Goal: Transaction & Acquisition: Purchase product/service

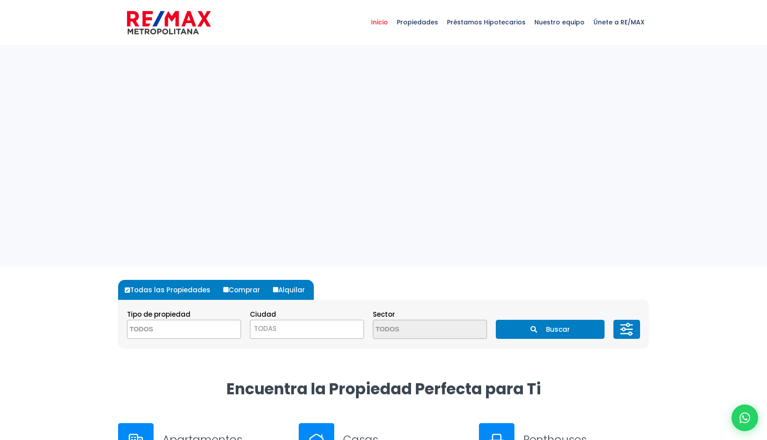
select select
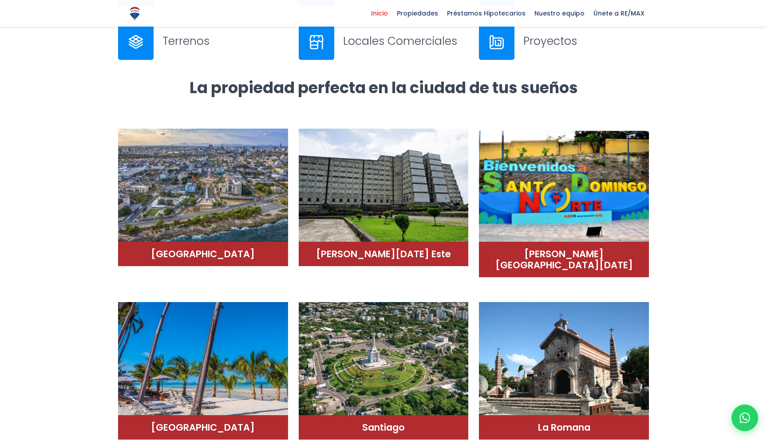
scroll to position [455, 0]
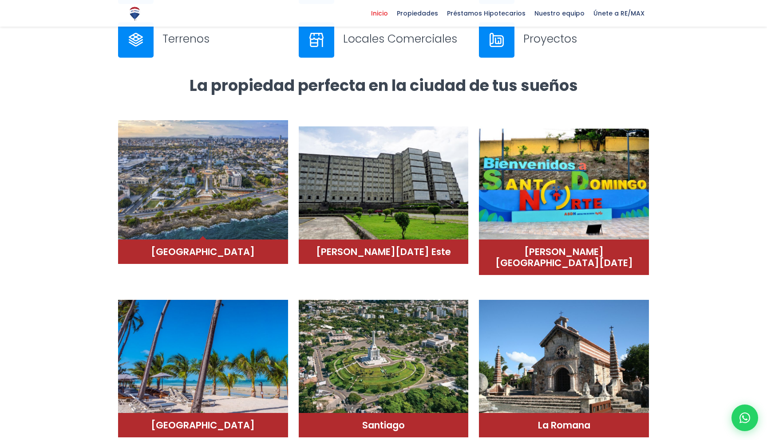
click at [250, 209] on img at bounding box center [203, 180] width 170 height 120
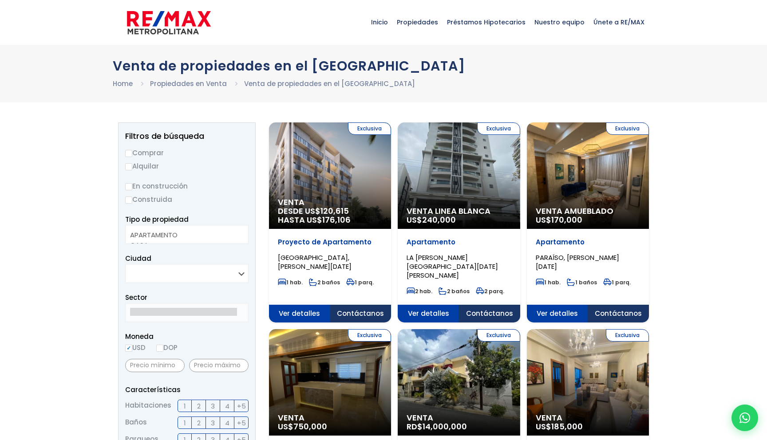
select select
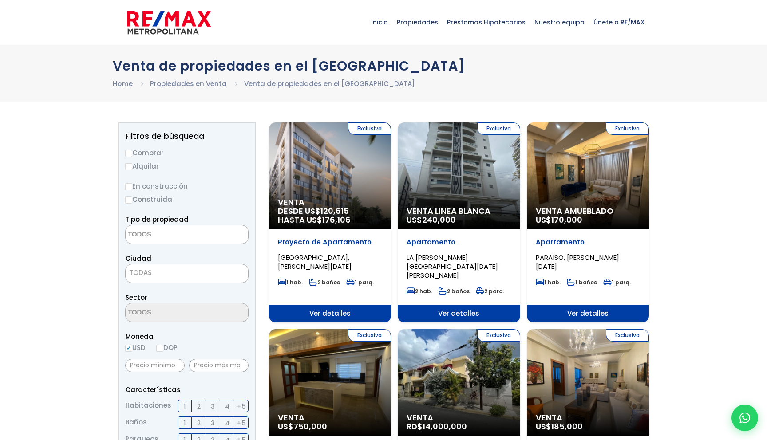
click at [184, 273] on span "TODAS" at bounding box center [187, 273] width 123 height 12
type input "p"
type input "piantini"
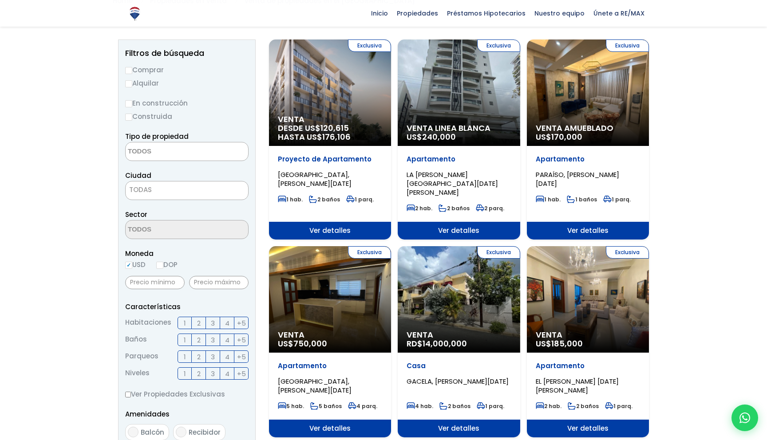
scroll to position [39, 0]
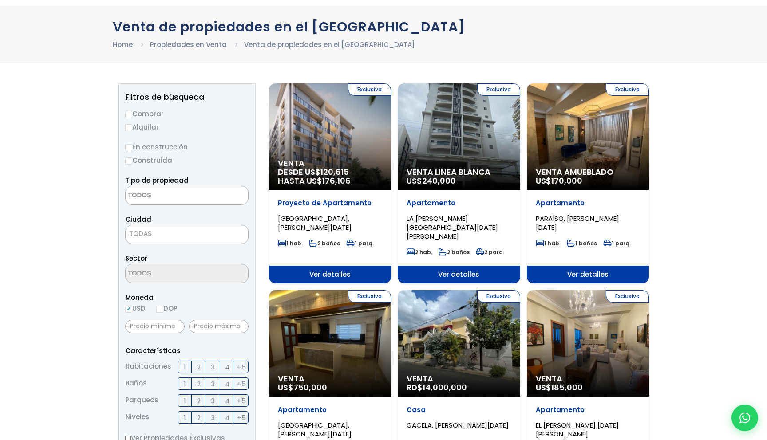
click at [185, 199] on textarea "Search" at bounding box center [169, 195] width 86 height 19
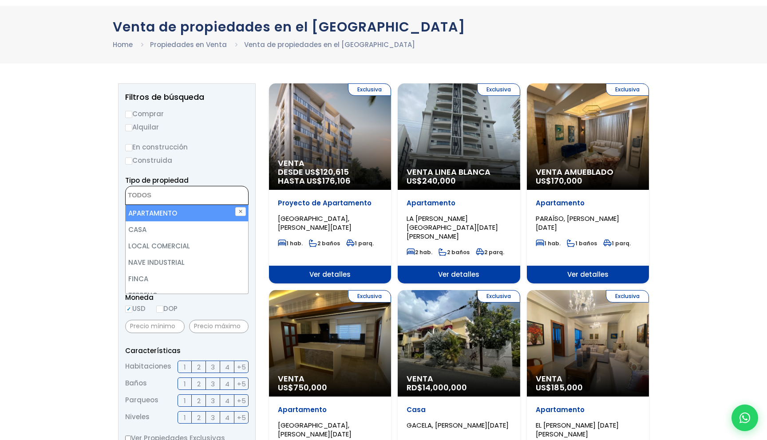
click at [172, 216] on li "APARTAMENTO" at bounding box center [187, 213] width 123 height 16
select select "apartment"
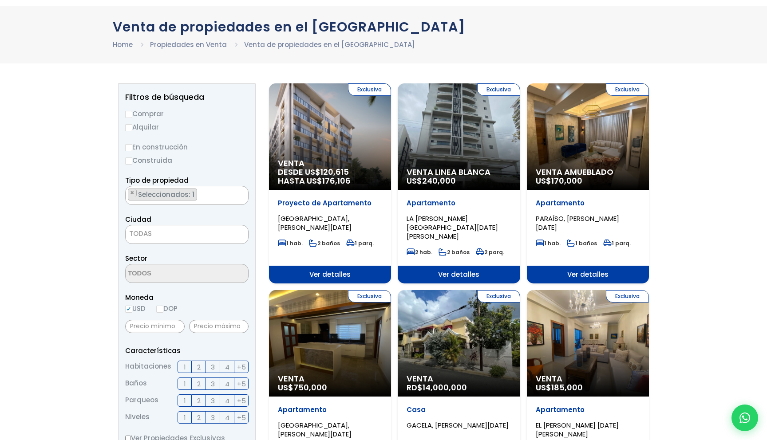
click at [138, 111] on label "Comprar" at bounding box center [186, 113] width 123 height 11
click at [132, 111] on input "Comprar" at bounding box center [128, 114] width 7 height 7
radio input "true"
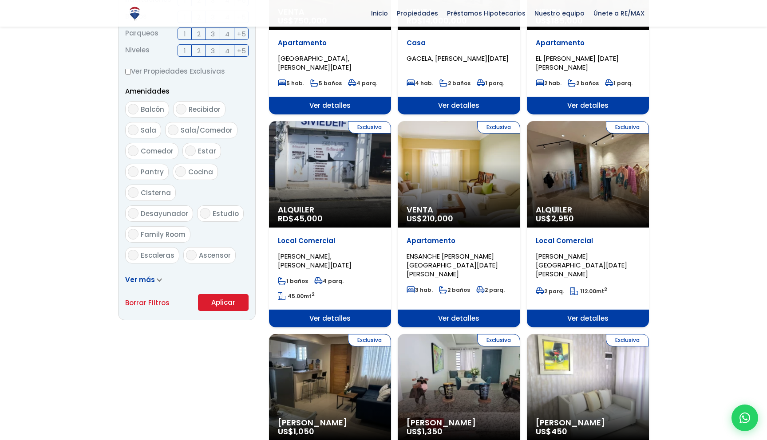
scroll to position [432, 0]
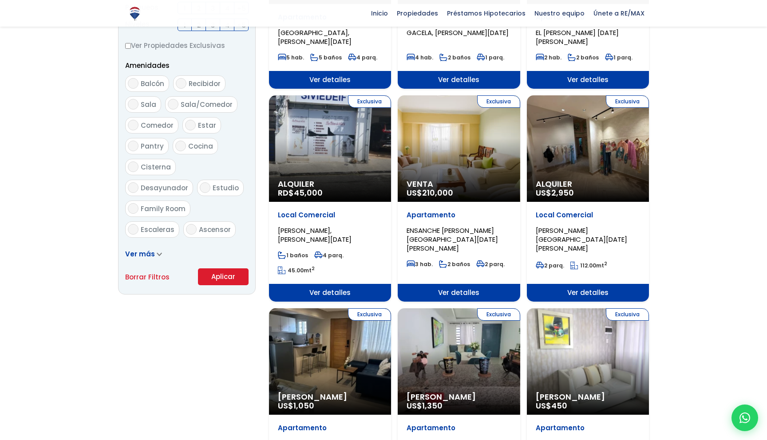
click at [216, 281] on button "Aplicar" at bounding box center [223, 277] width 51 height 17
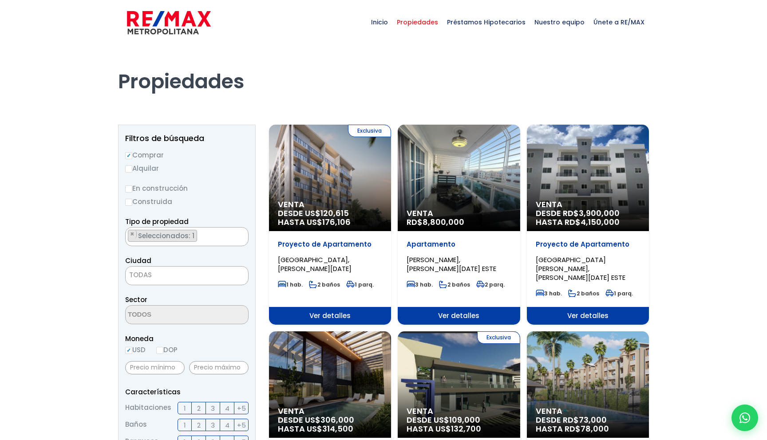
scroll to position [2, 0]
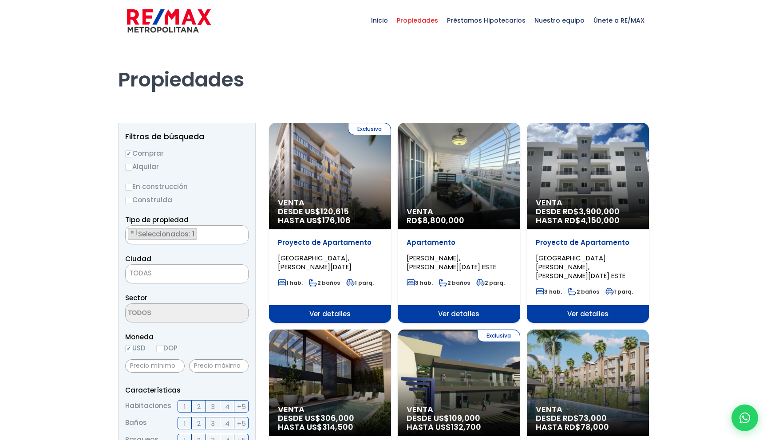
click at [163, 348] on input "DOP" at bounding box center [159, 348] width 7 height 7
radio input "true"
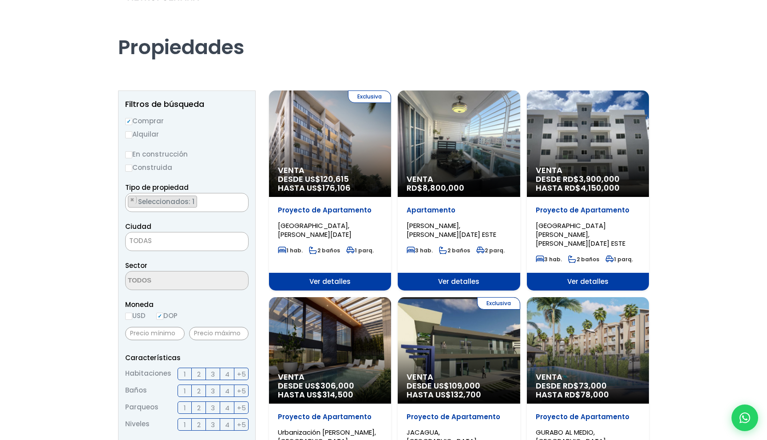
scroll to position [37, 0]
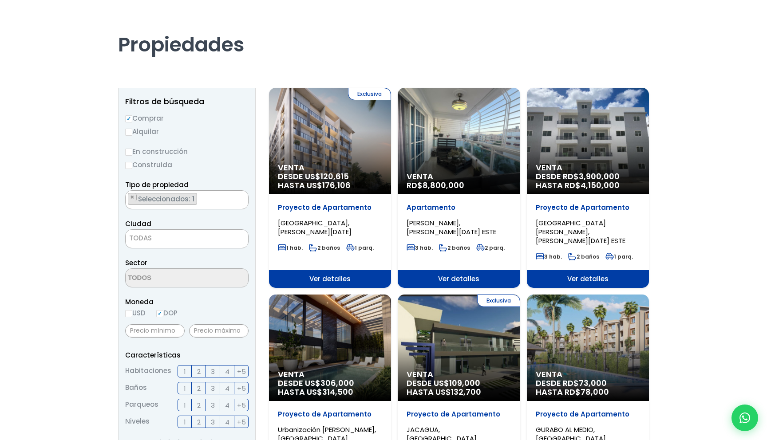
click at [129, 314] on input "USD" at bounding box center [128, 313] width 7 height 7
radio input "true"
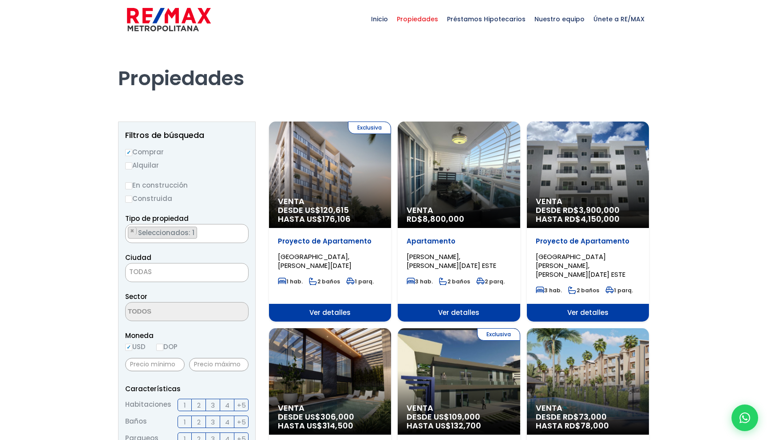
scroll to position [0, 0]
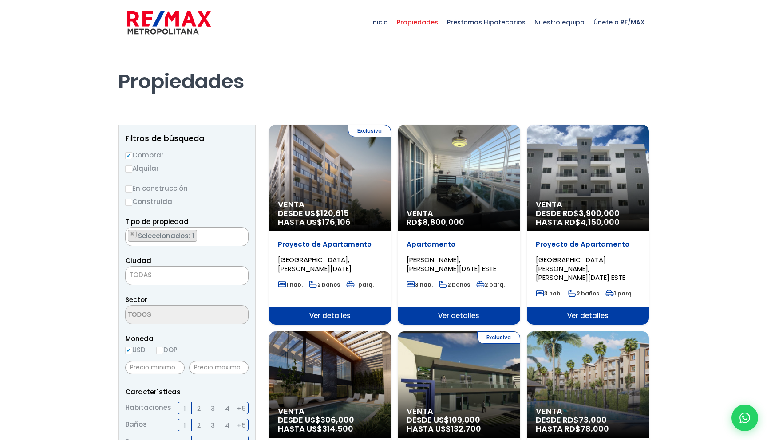
click at [160, 31] on img at bounding box center [169, 22] width 84 height 27
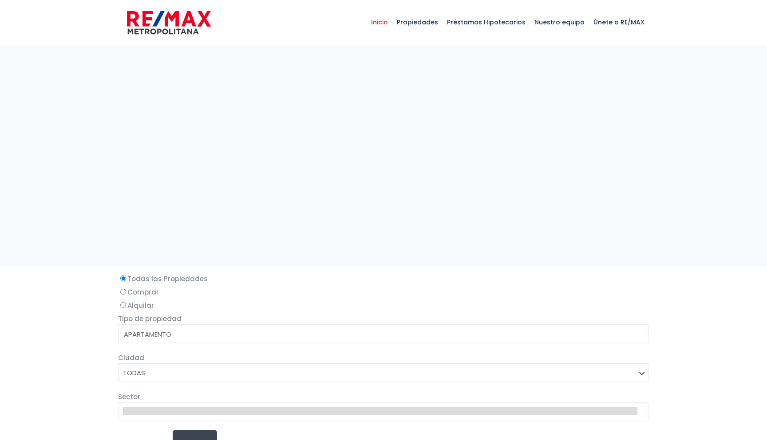
select select
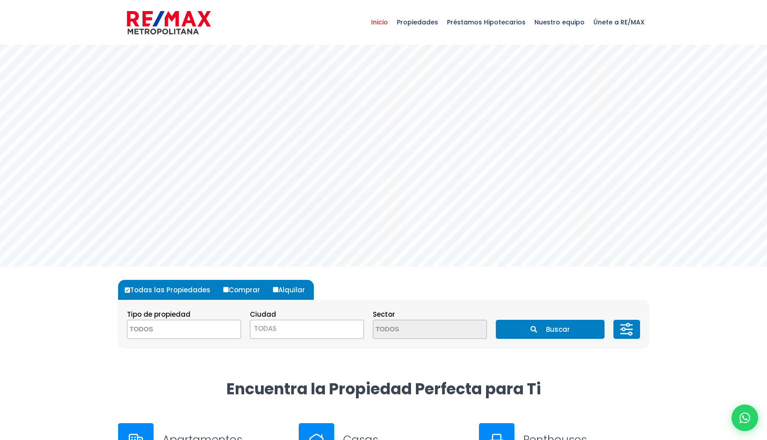
click at [267, 330] on span "TODAS" at bounding box center [265, 328] width 23 height 9
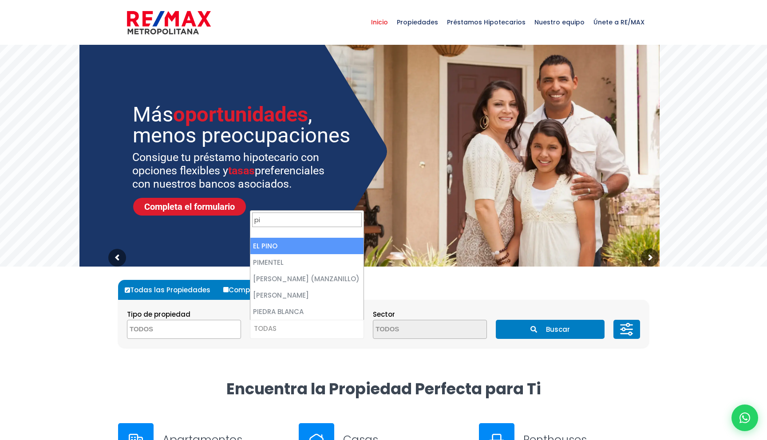
type input "p"
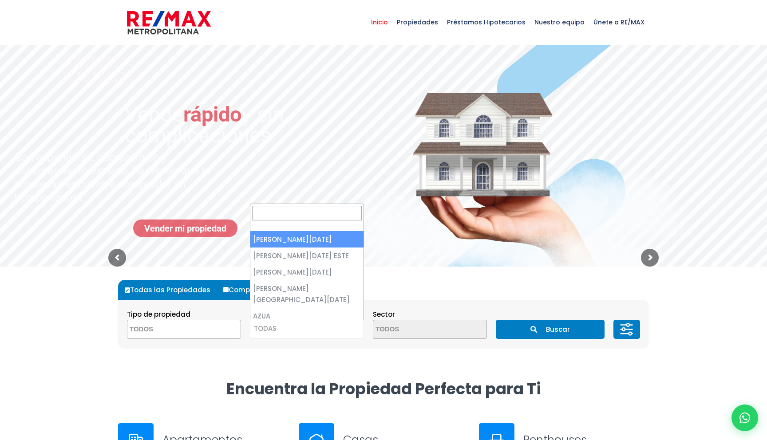
click at [133, 378] on div "Todas las Propiedades Comprar Alquilar Tipo de propiedad APARTAMENTO CASA LOCAL…" at bounding box center [384, 323] width 542 height 112
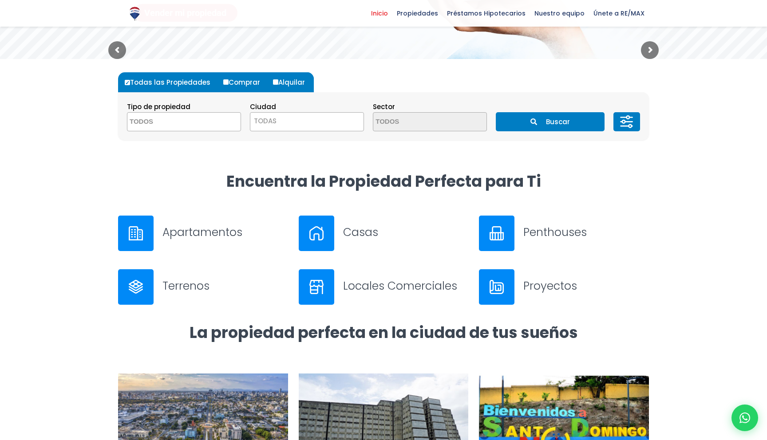
scroll to position [154, 0]
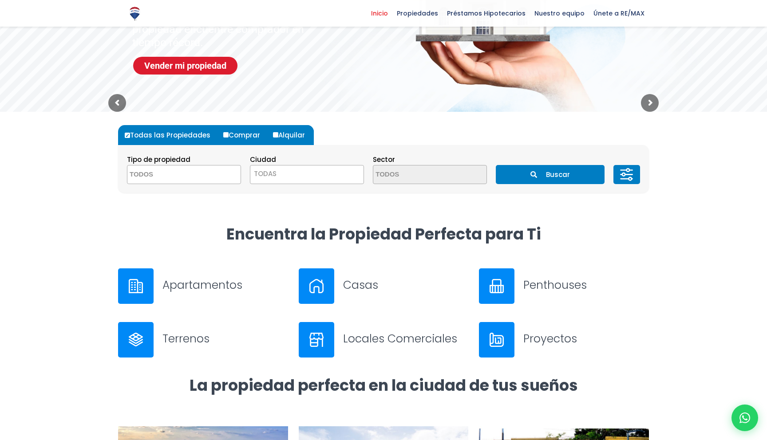
click at [204, 174] on textarea "Search" at bounding box center [170, 175] width 86 height 19
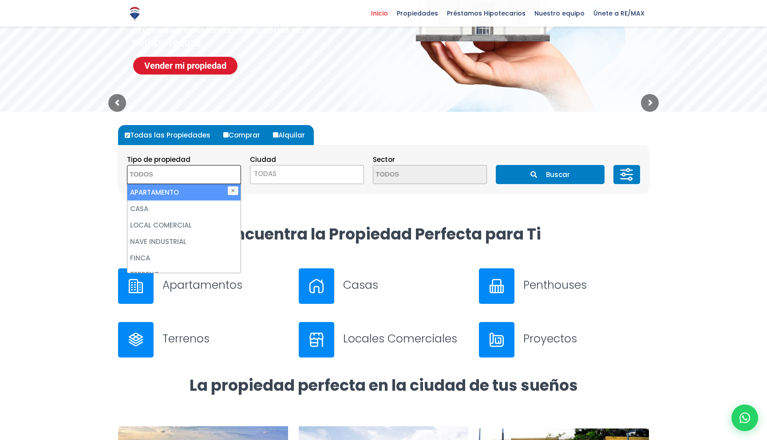
click at [272, 174] on span "TODAS" at bounding box center [265, 173] width 23 height 9
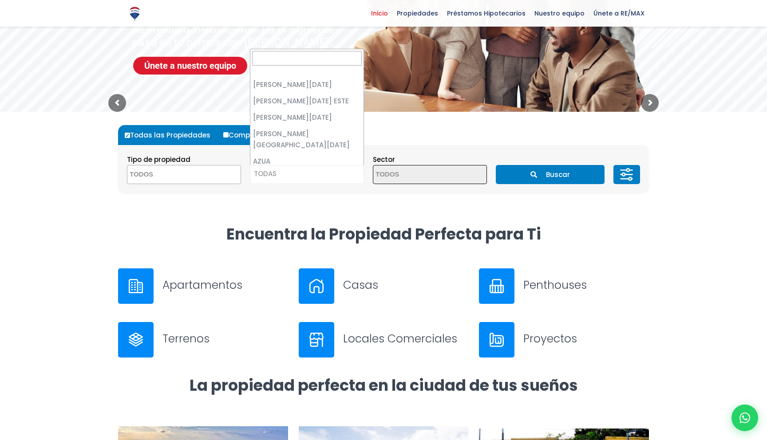
click at [380, 206] on div "Todas las Propiedades Comprar Alquilar Tipo de propiedad APARTAMENTO CASA LOCAL…" at bounding box center [383, 159] width 531 height 95
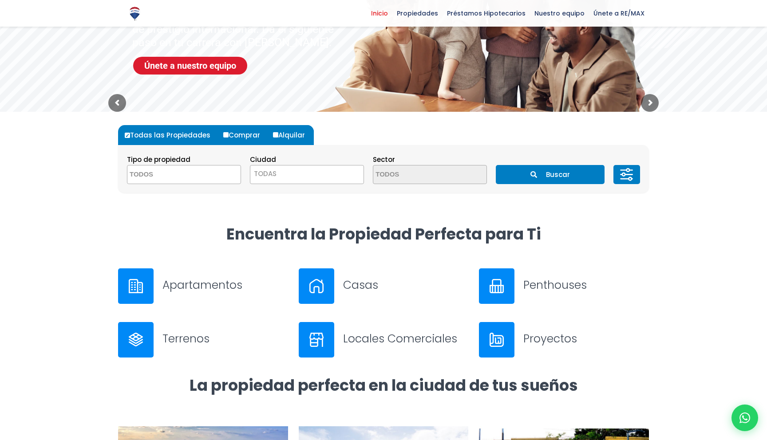
click at [513, 174] on button "Buscar" at bounding box center [550, 174] width 108 height 19
click at [380, 216] on div "Todas las Propiedades Comprar Alquilar Tipo de propiedad APARTAMENTO CASA LOCAL…" at bounding box center [384, 168] width 542 height 112
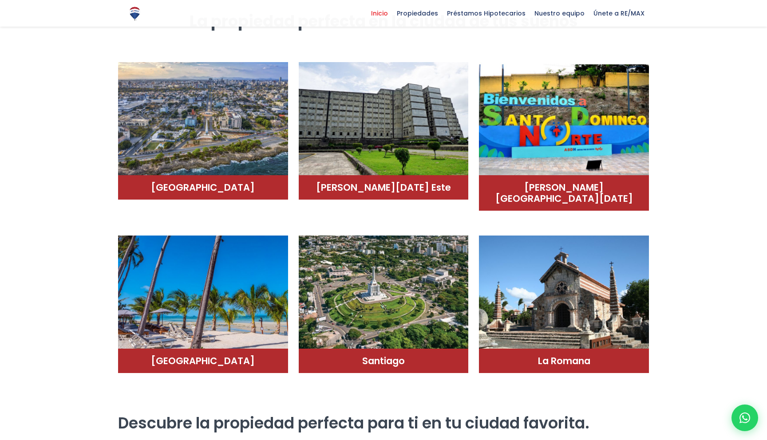
scroll to position [552, 0]
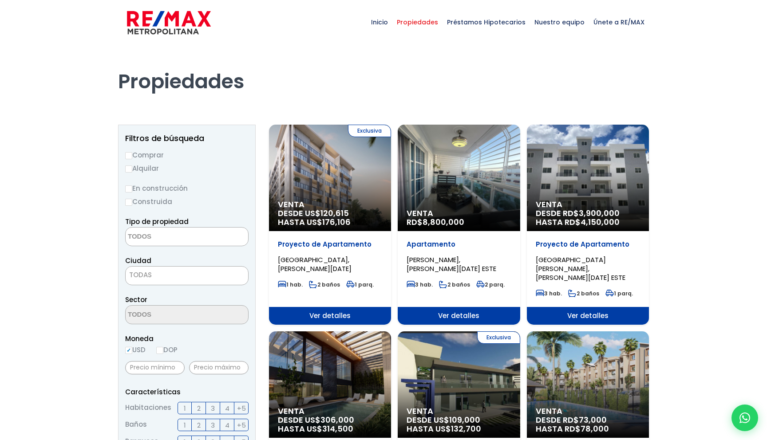
click at [154, 243] on textarea "Search" at bounding box center [169, 237] width 86 height 19
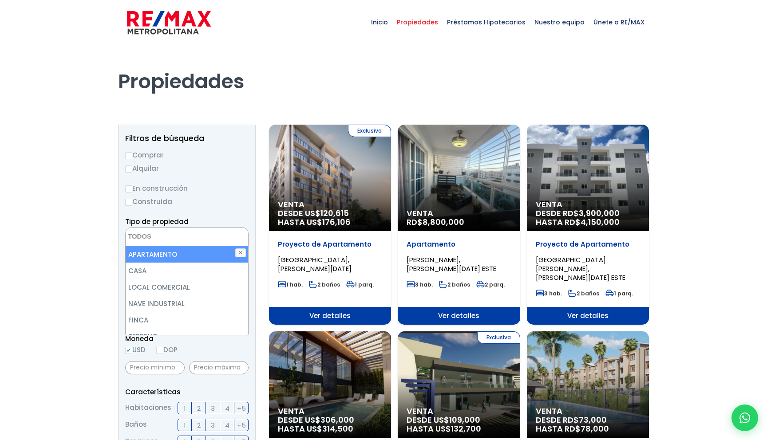
click at [153, 254] on li "APARTAMENTO" at bounding box center [187, 254] width 123 height 16
select select "apartment"
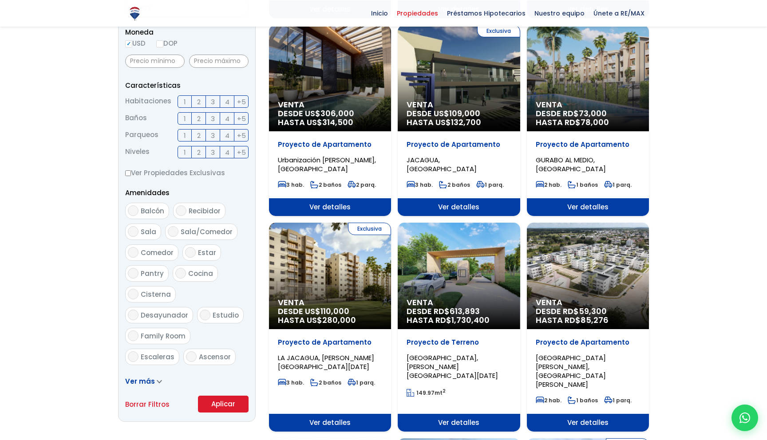
scroll to position [310, 0]
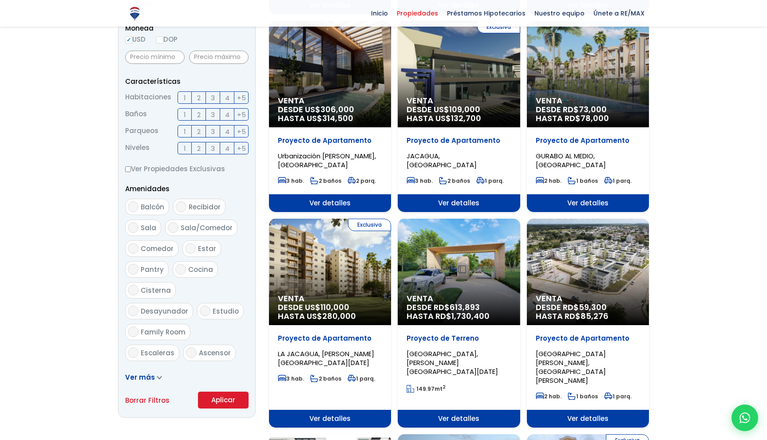
click at [223, 402] on button "Aplicar" at bounding box center [223, 400] width 51 height 17
